Goal: Information Seeking & Learning: Learn about a topic

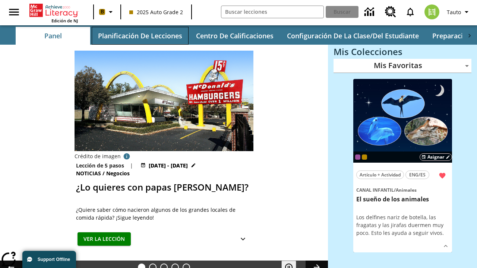
click at [140, 36] on button "Planificación de lecciones" at bounding box center [140, 36] width 97 height 18
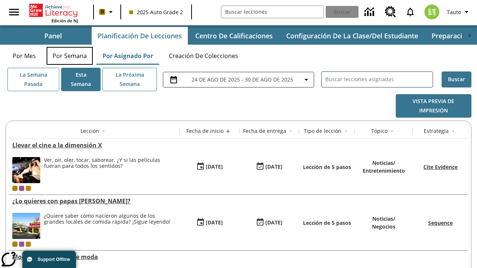
click at [70, 56] on button "Por semana" at bounding box center [70, 56] width 46 height 18
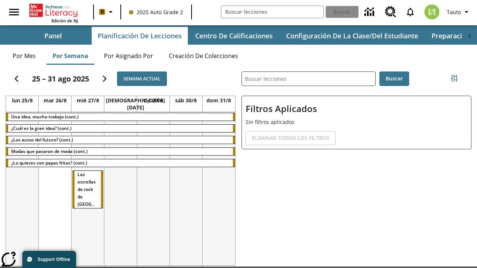
click at [219, 185] on tr "Una idea, mucho trabajo (cont.) ¿Cuál es la gran idea? (cont.) ¿Los autos del f…" at bounding box center [120, 192] width 229 height 160
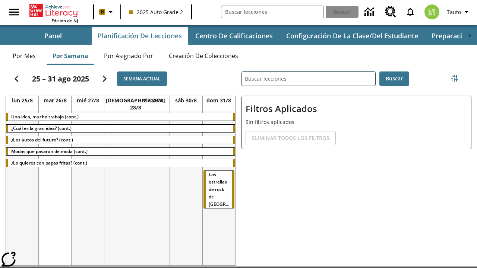
click at [209, 171] on span "Las estrellas de rock de [GEOGRAPHIC_DATA]" at bounding box center [232, 189] width 46 height 36
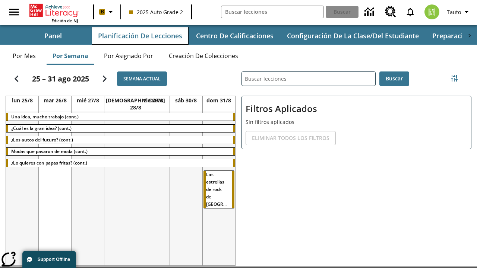
scroll to position [3, 0]
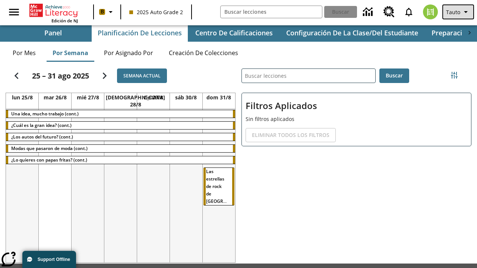
click at [458, 12] on span "Tauto" at bounding box center [453, 12] width 14 height 8
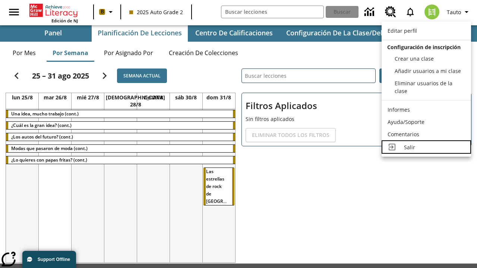
click at [426, 147] on div "Salir" at bounding box center [434, 147] width 61 height 8
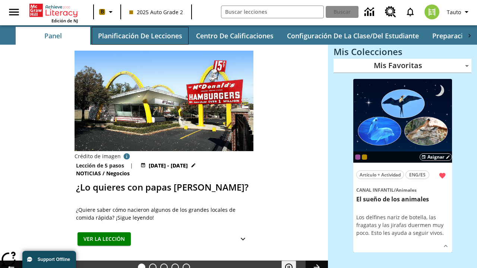
click at [140, 36] on button "Planificación de lecciones" at bounding box center [140, 36] width 97 height 18
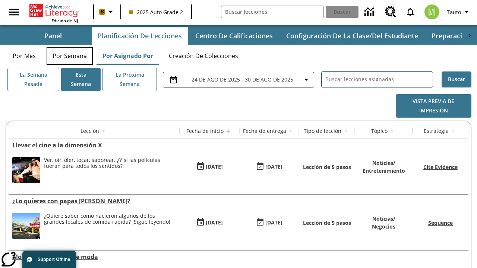
click at [70, 56] on button "Por semana" at bounding box center [70, 56] width 46 height 18
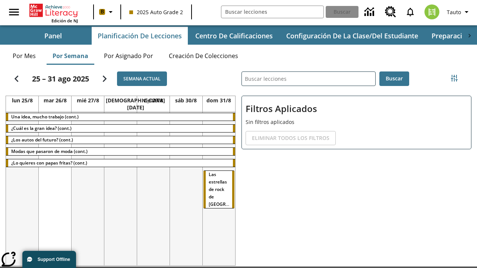
click at [88, 185] on tr "Una idea, mucho trabajo (cont.) ¿Cuál es la gran idea? (cont.) ¿Los autos del f…" at bounding box center [120, 192] width 229 height 160
